Goal: Navigation & Orientation: Find specific page/section

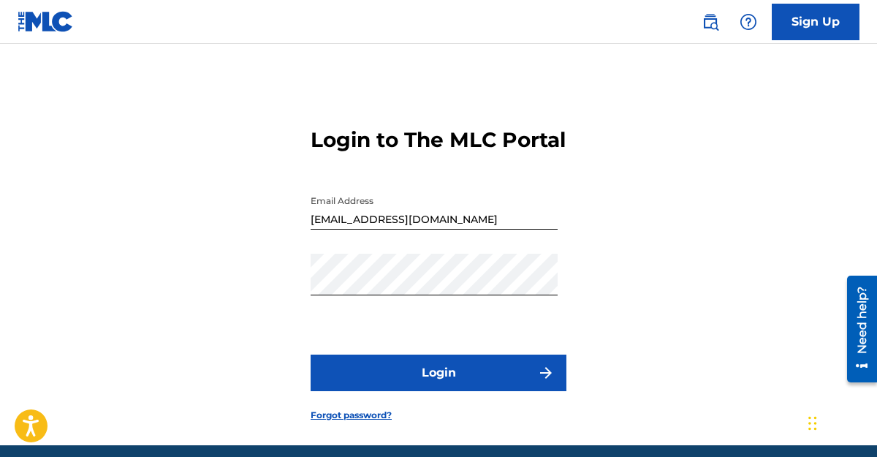
click at [407, 391] on button "Login" at bounding box center [438, 372] width 256 height 37
